Goal: Complete application form

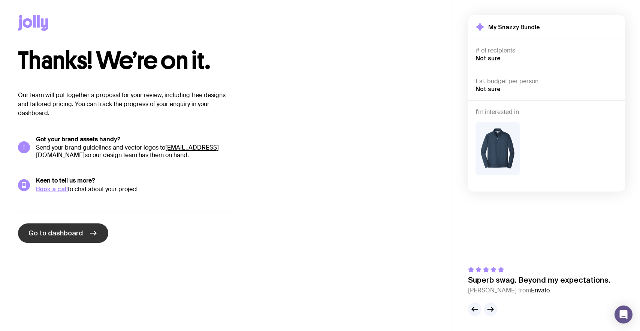
click at [83, 230] on link "Go to dashboard" at bounding box center [63, 232] width 90 height 19
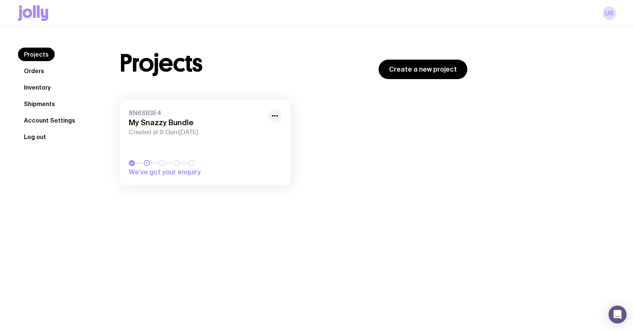
click at [39, 142] on button "Log out" at bounding box center [35, 136] width 34 height 13
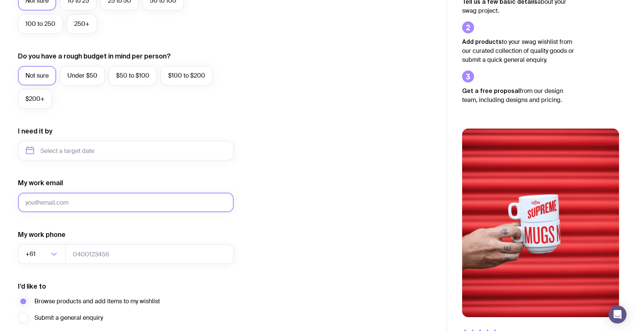
click at [96, 202] on input "My work email" at bounding box center [126, 202] width 216 height 19
type input "ut7@gmail.com"
click at [114, 253] on input "tel" at bounding box center [150, 253] width 168 height 19
type input "0664130449"
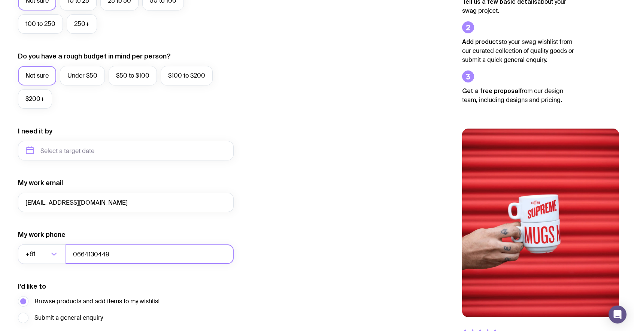
scroll to position [306, 0]
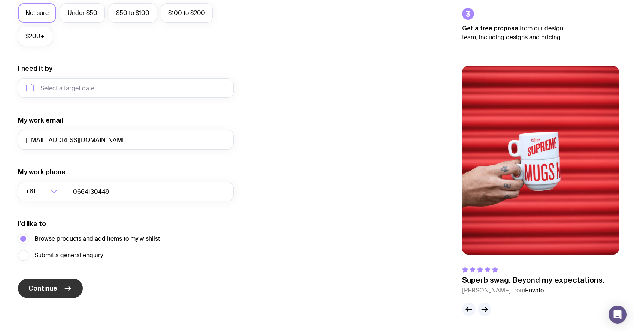
click at [55, 286] on span "Continue" at bounding box center [42, 288] width 29 height 9
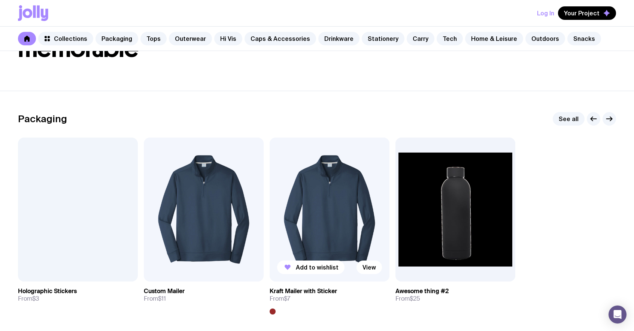
scroll to position [70, 0]
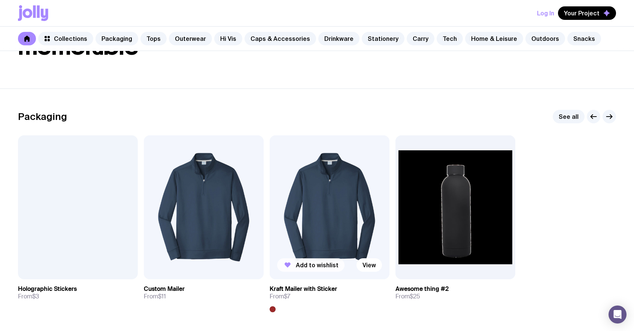
click at [330, 269] on button "Add to wishlist" at bounding box center [310, 264] width 67 height 13
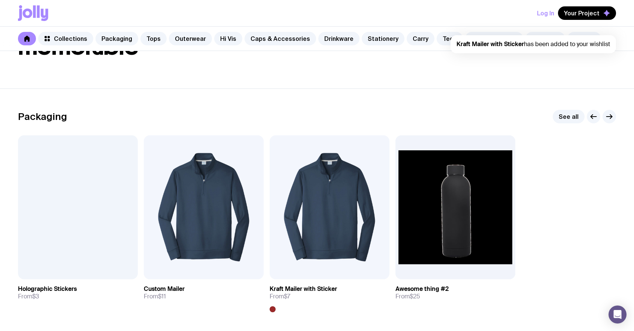
scroll to position [0, 0]
click at [581, 15] on span "Your Project" at bounding box center [582, 12] width 36 height 7
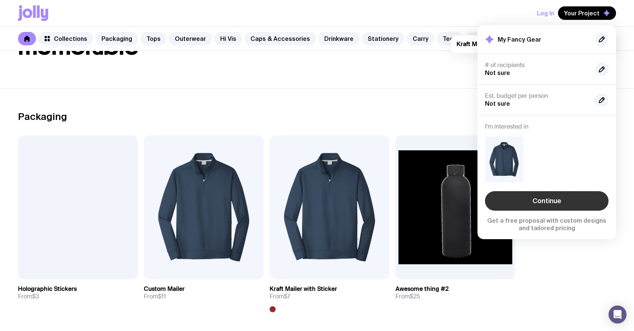
click at [542, 202] on link "Continue" at bounding box center [547, 200] width 124 height 19
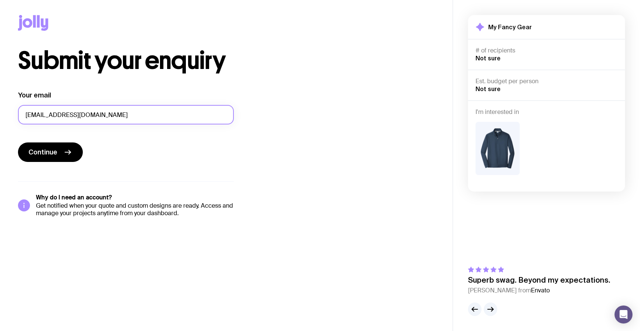
click at [91, 117] on input "ut7@gmail.com" at bounding box center [126, 114] width 216 height 19
drag, startPoint x: 91, startPoint y: 117, endPoint x: -2, endPoint y: 117, distance: 92.9
click at [0, 117] on html "Submit your enquiry Your email ut7@gmail.com Continue Why do I need an account?…" at bounding box center [320, 165] width 640 height 331
paste input "eugene.serdiuk+ban017@uinno.io"
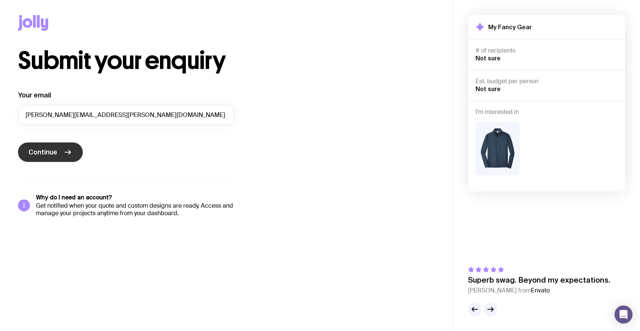
click at [58, 154] on button "Continue" at bounding box center [50, 151] width 65 height 19
type input "ut7@gmail.com"
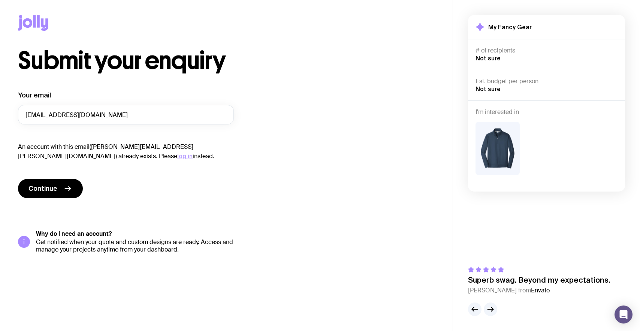
click at [177, 156] on button "log in" at bounding box center [184, 155] width 15 height 9
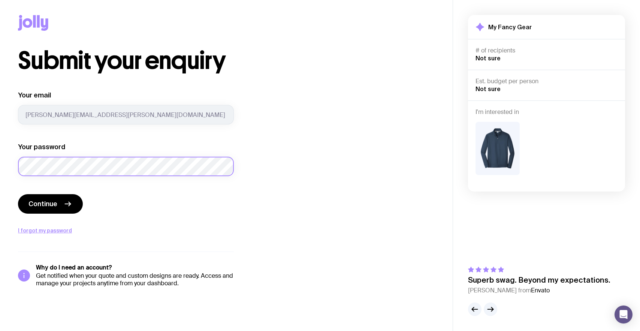
click at [0, 167] on html "Submit your enquiry Your email eugene.serdiuk+ban017@uinno.io Your password Con…" at bounding box center [320, 165] width 640 height 331
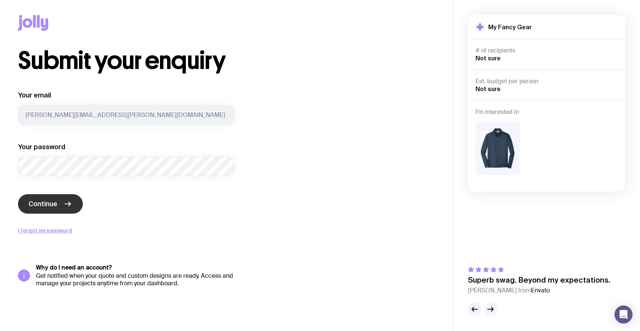
click at [48, 202] on span "Continue" at bounding box center [42, 203] width 29 height 9
